Goal: Information Seeking & Learning: Learn about a topic

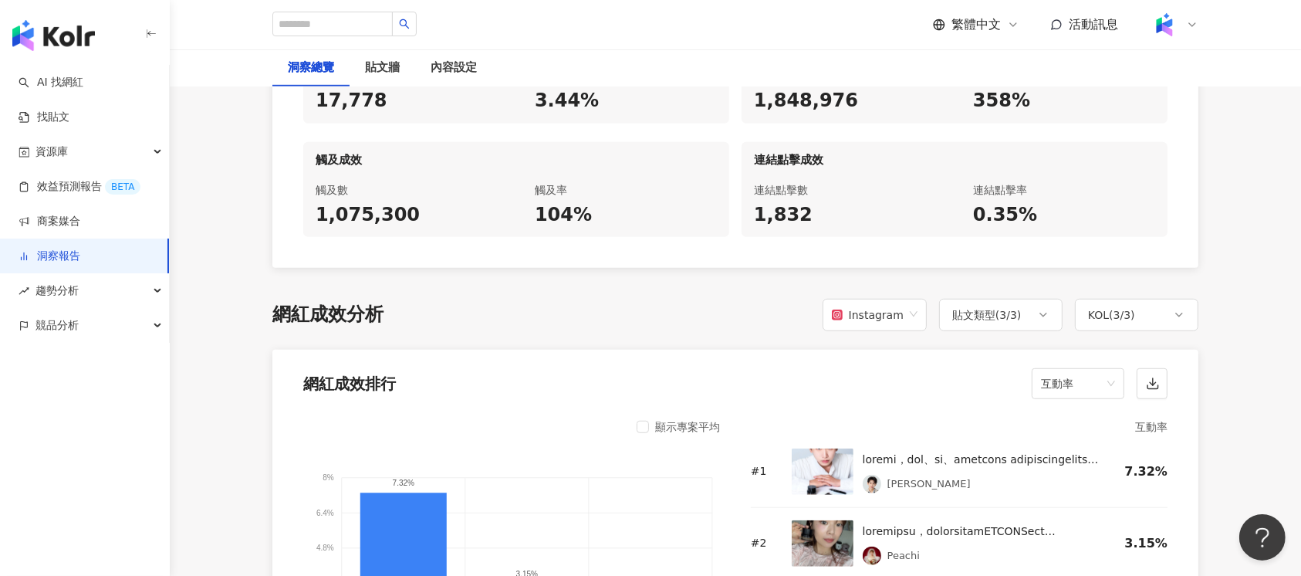
scroll to position [1131, 0]
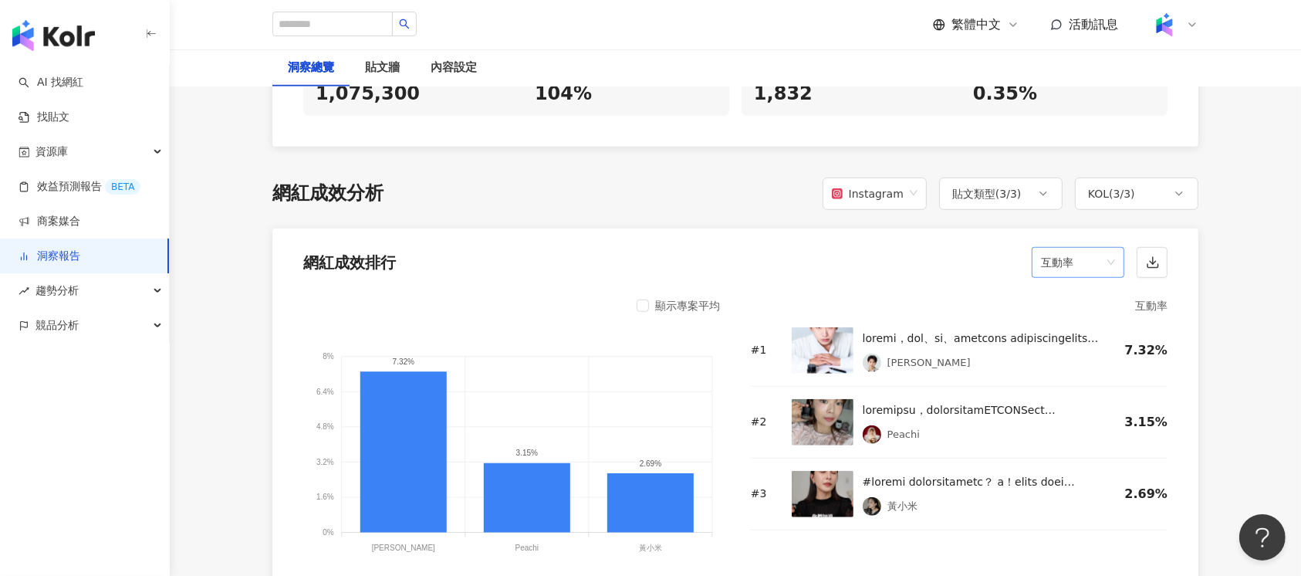
click at [1068, 248] on span "互動率" at bounding box center [1078, 262] width 74 height 29
click at [1022, 177] on div "貼文類型 ( 3 / 3 )" at bounding box center [1000, 193] width 123 height 32
click at [1157, 177] on div "KOL ( 3 / 3 )" at bounding box center [1136, 193] width 123 height 32
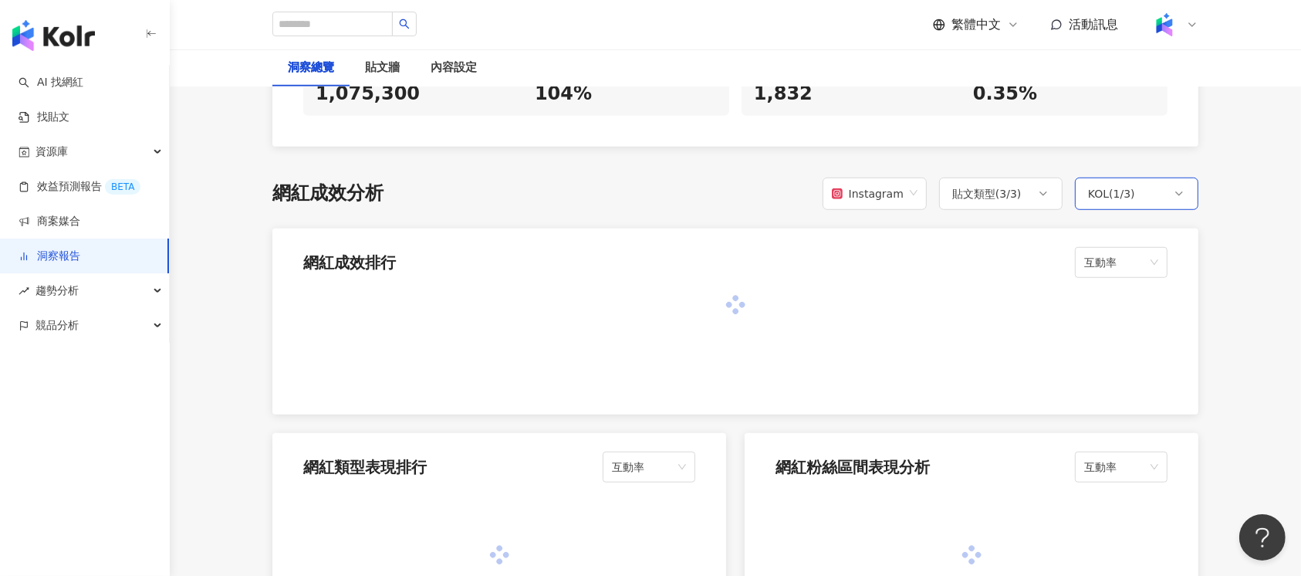
click at [1146, 189] on div "KOL ( 1 / 3 )" at bounding box center [1136, 193] width 123 height 32
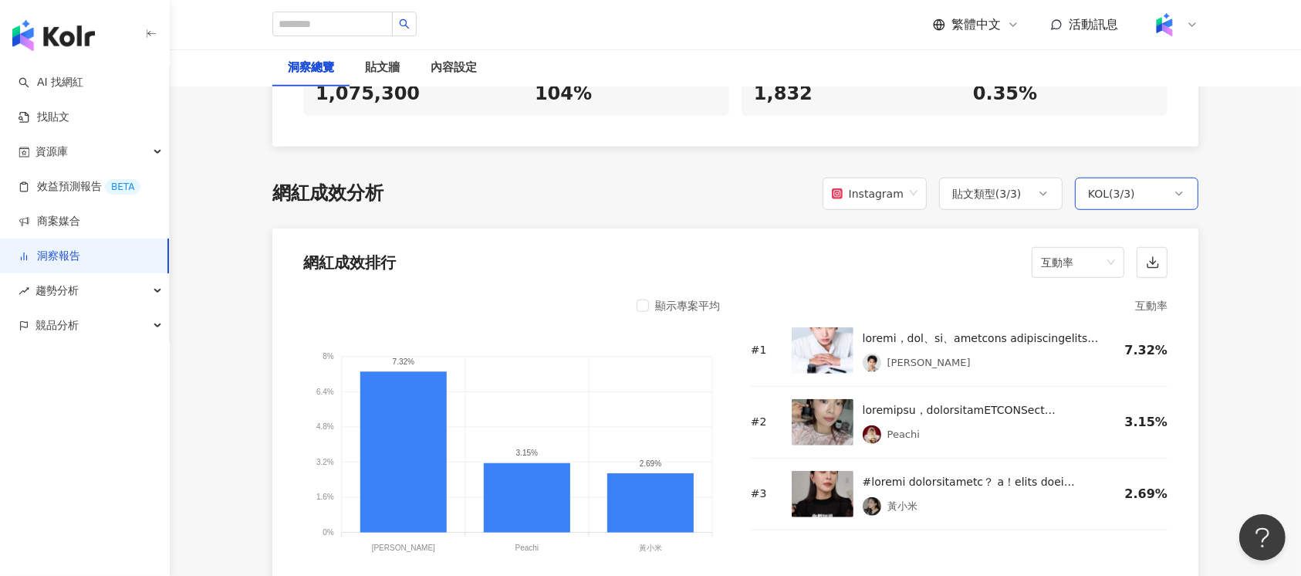
click at [1103, 184] on div "KOL ( 3 / 3 )" at bounding box center [1111, 193] width 47 height 19
click at [1049, 248] on span "互動率" at bounding box center [1078, 262] width 74 height 29
click at [1093, 248] on span "互動率" at bounding box center [1078, 262] width 74 height 29
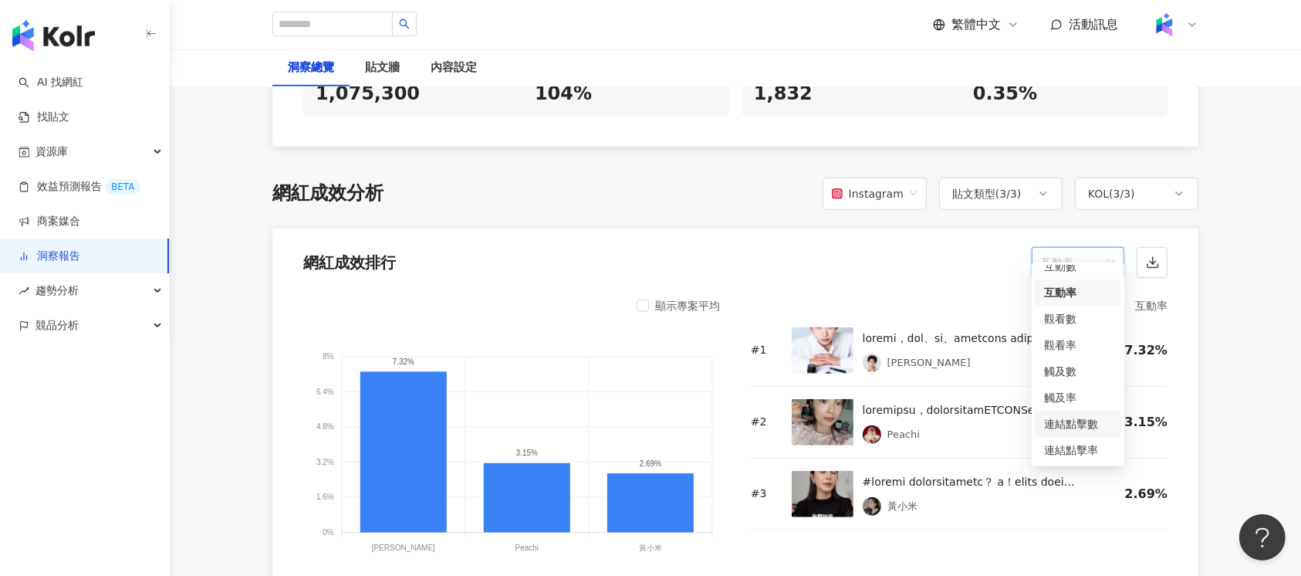
click at [1074, 424] on div "連結點擊數" at bounding box center [1078, 423] width 68 height 17
